Goal: Book appointment/travel/reservation

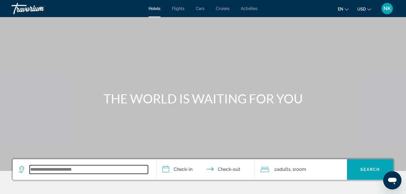
click at [44, 171] on input "Search widget" at bounding box center [89, 169] width 118 height 9
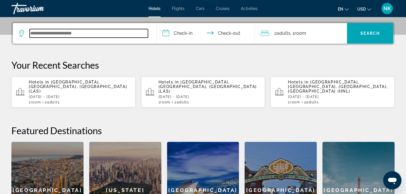
scroll to position [139, 0]
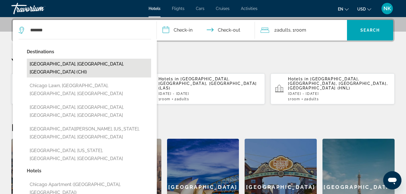
click at [104, 62] on button "[GEOGRAPHIC_DATA], [GEOGRAPHIC_DATA], [GEOGRAPHIC_DATA] (CHI)" at bounding box center [89, 68] width 124 height 19
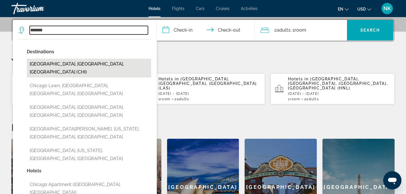
type input "**********"
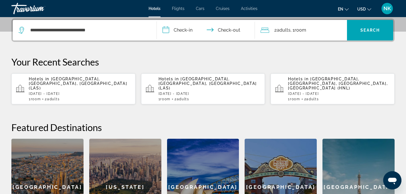
click at [175, 30] on input "**********" at bounding box center [207, 31] width 100 height 22
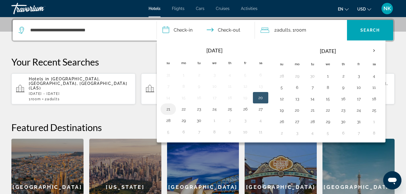
click at [170, 107] on button "21" at bounding box center [167, 109] width 9 height 8
click at [184, 109] on button "22" at bounding box center [183, 109] width 9 height 8
type input "**********"
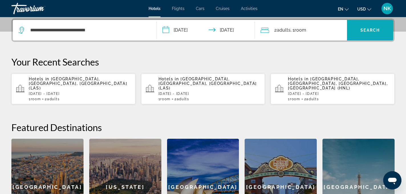
click at [370, 30] on span "Search" at bounding box center [369, 30] width 19 height 5
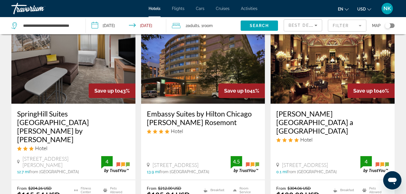
scroll to position [283, 0]
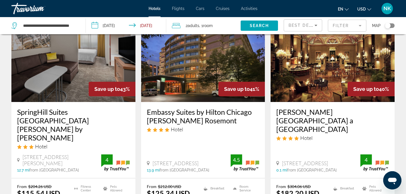
click at [357, 24] on mat-form-field "Filter" at bounding box center [347, 26] width 38 height 12
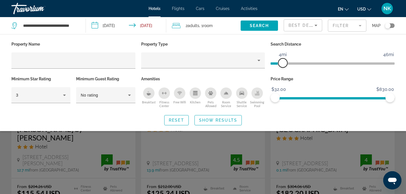
drag, startPoint x: 349, startPoint y: 60, endPoint x: 282, endPoint y: 63, distance: 66.7
click at [282, 63] on span "ngx-slider" at bounding box center [282, 62] width 9 height 9
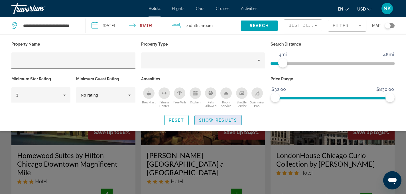
click at [228, 120] on span "Show Results" at bounding box center [218, 120] width 38 height 5
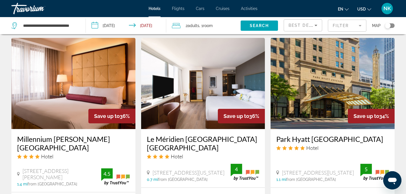
scroll to position [461, 0]
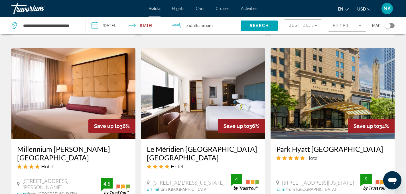
click at [207, 96] on img "Main content" at bounding box center [203, 93] width 124 height 91
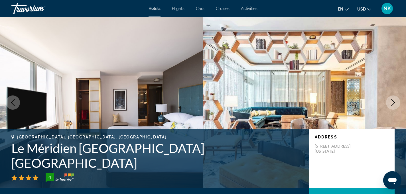
click at [391, 101] on icon "Next image" at bounding box center [392, 102] width 7 height 7
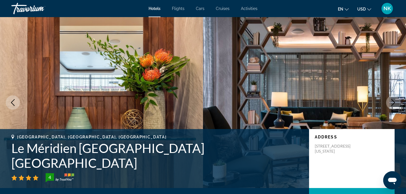
click at [391, 101] on icon "Next image" at bounding box center [392, 102] width 7 height 7
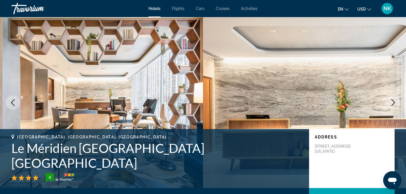
click at [391, 101] on icon "Next image" at bounding box center [392, 102] width 7 height 7
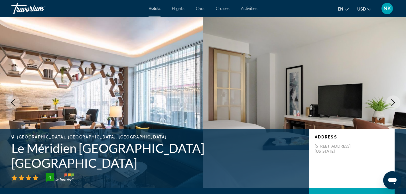
click at [391, 101] on icon "Next image" at bounding box center [392, 102] width 7 height 7
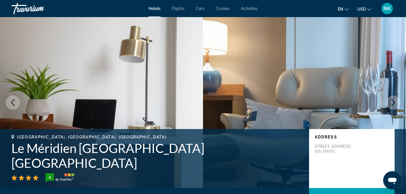
click at [391, 102] on icon "Next image" at bounding box center [392, 102] width 7 height 7
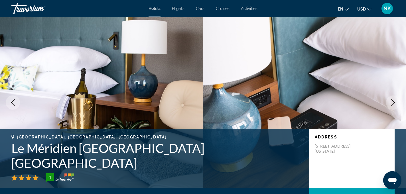
click at [390, 103] on icon "Next image" at bounding box center [392, 102] width 7 height 7
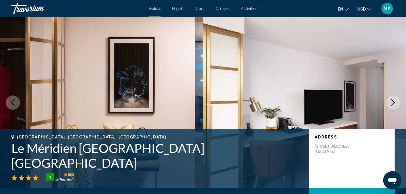
click at [390, 103] on icon "Next image" at bounding box center [392, 102] width 7 height 7
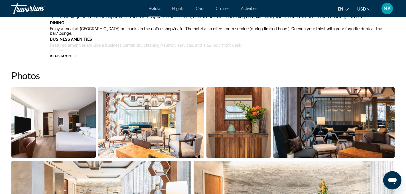
scroll to position [244, 0]
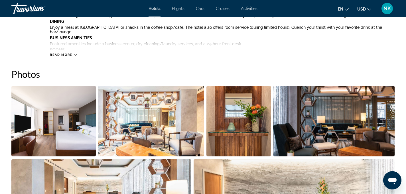
click at [63, 126] on img "Open full-screen image slider" at bounding box center [53, 121] width 84 height 71
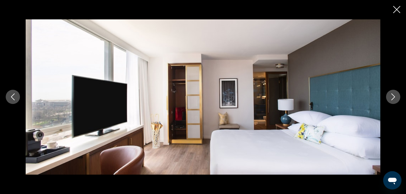
click at [394, 97] on icon "Next image" at bounding box center [393, 97] width 4 height 7
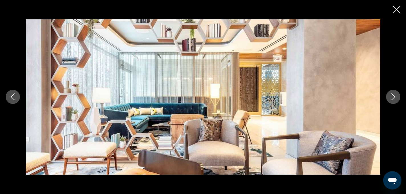
click at [394, 97] on icon "Next image" at bounding box center [393, 97] width 4 height 7
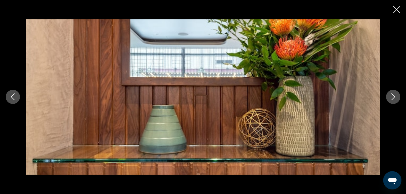
click at [394, 97] on icon "Next image" at bounding box center [393, 97] width 4 height 7
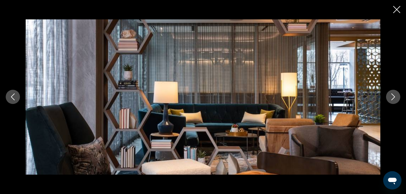
click at [394, 97] on icon "Next image" at bounding box center [393, 97] width 4 height 7
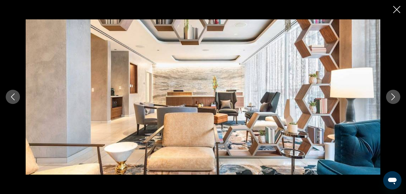
click at [394, 97] on icon "Next image" at bounding box center [393, 97] width 4 height 7
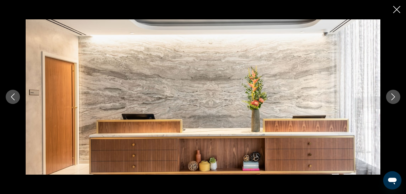
click at [394, 97] on icon "Next image" at bounding box center [393, 97] width 4 height 7
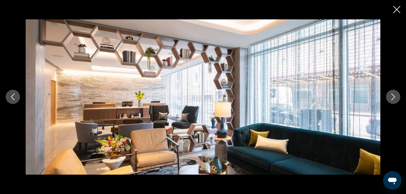
click at [394, 97] on icon "Next image" at bounding box center [393, 97] width 4 height 7
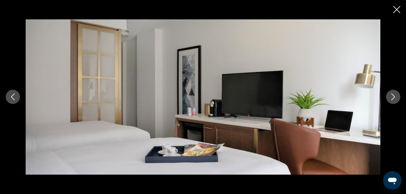
click at [394, 97] on icon "Next image" at bounding box center [393, 97] width 4 height 7
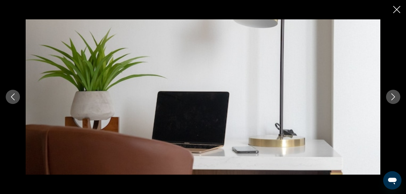
click at [394, 97] on icon "Next image" at bounding box center [393, 97] width 4 height 7
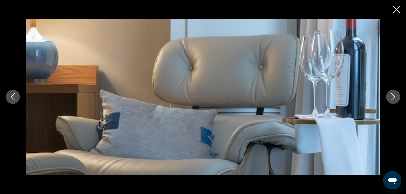
click at [394, 97] on icon "Next image" at bounding box center [393, 97] width 4 height 7
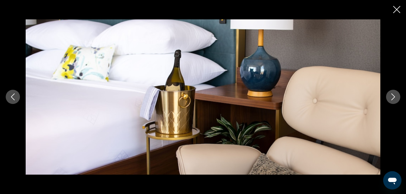
click at [399, 10] on icon "Close slideshow" at bounding box center [396, 9] width 7 height 7
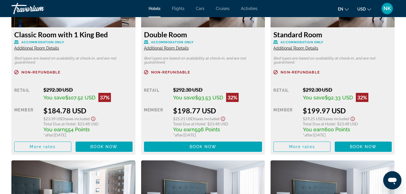
scroll to position [852, 0]
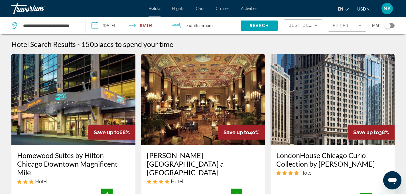
click at [313, 120] on img "Main content" at bounding box center [332, 99] width 124 height 91
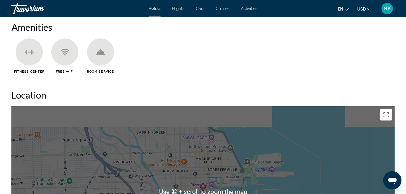
scroll to position [465, 0]
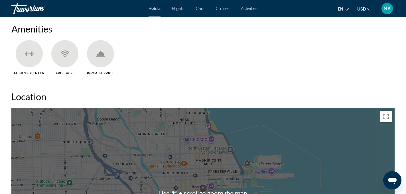
click at [308, 72] on ul "Fitness Center Free WiFi Room Service" at bounding box center [202, 59] width 383 height 39
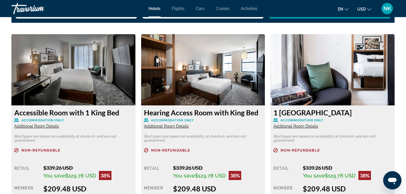
scroll to position [774, 0]
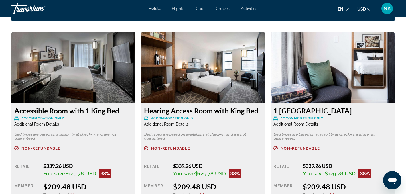
click at [119, 77] on img "Main content" at bounding box center [73, 67] width 124 height 71
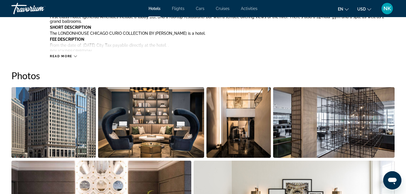
scroll to position [241, 0]
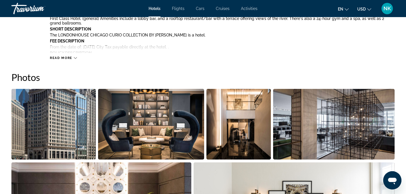
click at [56, 131] on img "Open full-screen image slider" at bounding box center [53, 124] width 84 height 71
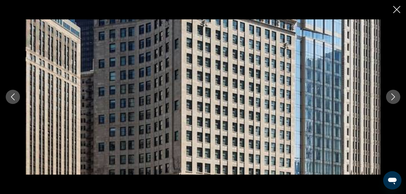
click at [395, 94] on icon "Next image" at bounding box center [392, 96] width 7 height 7
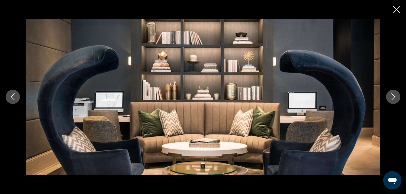
click at [395, 94] on icon "Next image" at bounding box center [392, 96] width 7 height 7
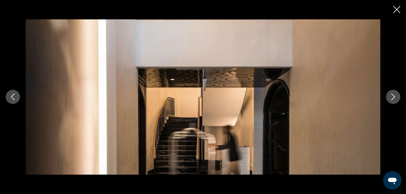
click at [395, 94] on icon "Next image" at bounding box center [392, 96] width 7 height 7
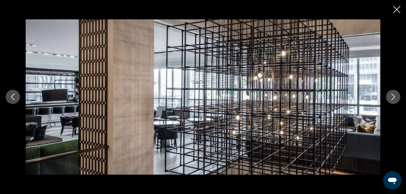
click at [395, 94] on icon "Next image" at bounding box center [392, 96] width 7 height 7
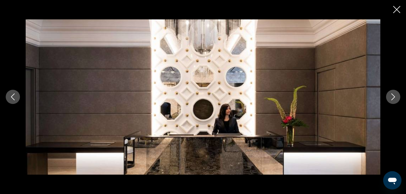
click at [395, 94] on icon "Next image" at bounding box center [392, 96] width 7 height 7
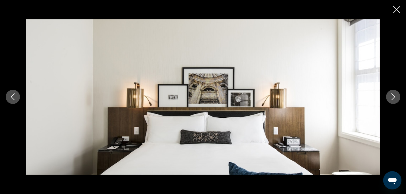
click at [395, 94] on icon "Next image" at bounding box center [392, 96] width 7 height 7
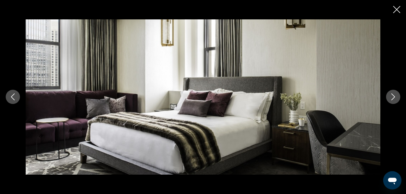
click at [395, 95] on icon "Next image" at bounding box center [392, 96] width 7 height 7
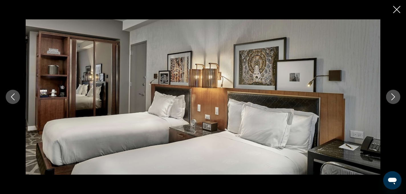
click at [395, 95] on icon "Next image" at bounding box center [392, 96] width 7 height 7
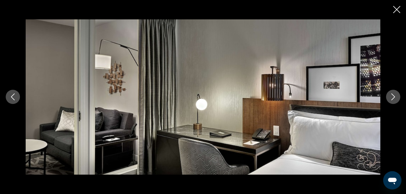
click at [395, 95] on icon "Next image" at bounding box center [392, 96] width 7 height 7
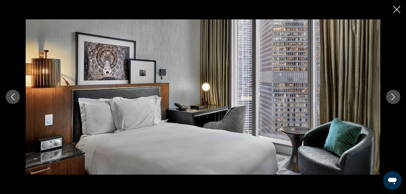
click at [394, 9] on icon "Close slideshow" at bounding box center [396, 9] width 7 height 7
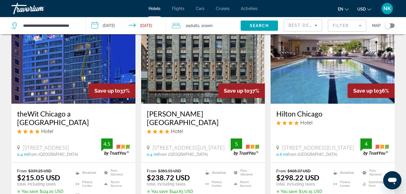
scroll to position [273, 0]
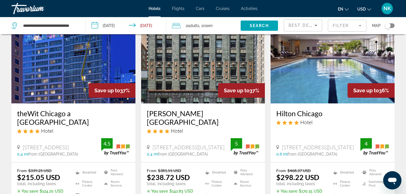
click at [360, 24] on mat-form-field "Filter" at bounding box center [347, 26] width 38 height 12
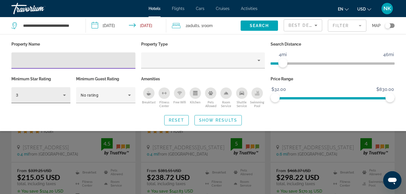
click at [64, 94] on icon "Hotel Filters" at bounding box center [64, 95] width 7 height 7
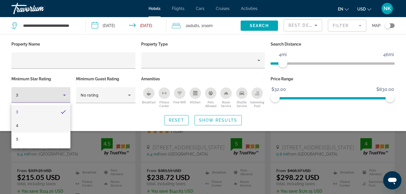
click at [50, 126] on mat-option "4" at bounding box center [40, 126] width 59 height 14
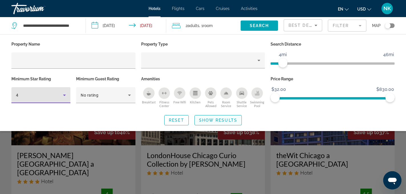
click at [211, 120] on span "Show Results" at bounding box center [218, 120] width 38 height 5
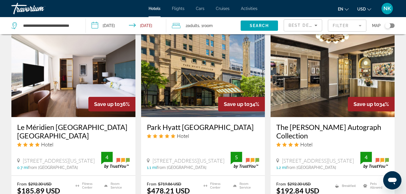
scroll to position [484, 0]
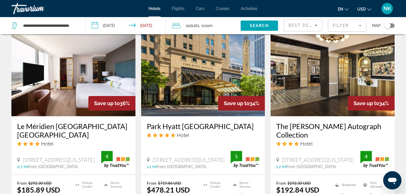
click at [64, 74] on img "Main content" at bounding box center [73, 70] width 124 height 91
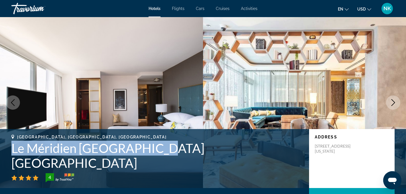
drag, startPoint x: 11, startPoint y: 161, endPoint x: 187, endPoint y: 167, distance: 177.0
click at [187, 167] on div "[GEOGRAPHIC_DATA], [GEOGRAPHIC_DATA], [GEOGRAPHIC_DATA] Le Méridien [GEOGRAPHIC…" at bounding box center [203, 159] width 406 height 48
copy h1 "Le Méridien [GEOGRAPHIC_DATA] [GEOGRAPHIC_DATA]"
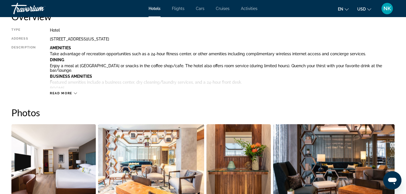
scroll to position [208, 0]
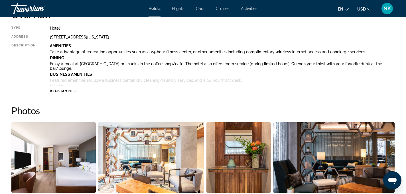
click at [73, 89] on div "Read more" at bounding box center [63, 91] width 27 height 4
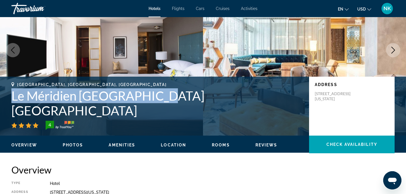
scroll to position [0, 0]
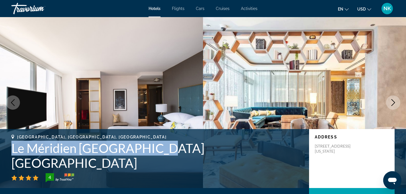
click at [396, 100] on icon "Next image" at bounding box center [392, 102] width 7 height 7
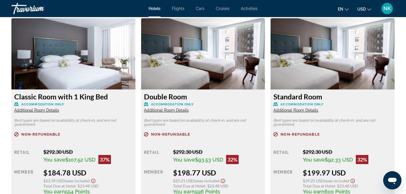
scroll to position [1090, 0]
